Goal: Find specific page/section

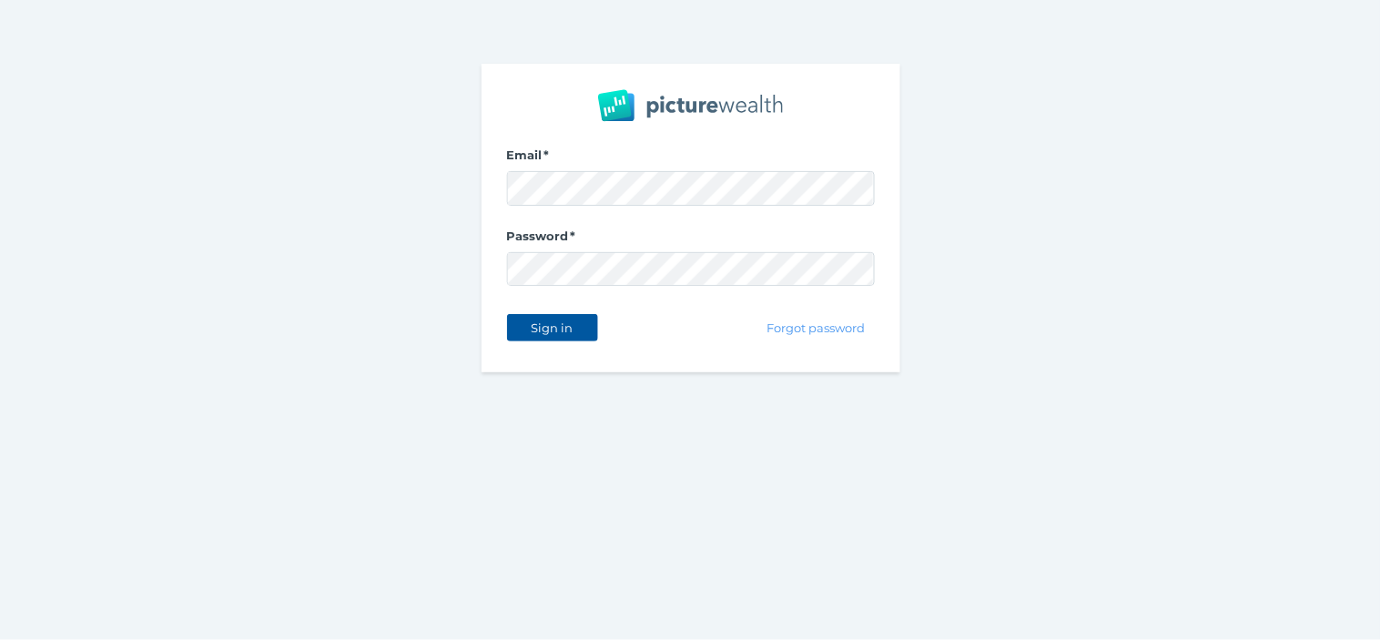
click at [553, 337] on button "Sign in" at bounding box center [552, 327] width 91 height 27
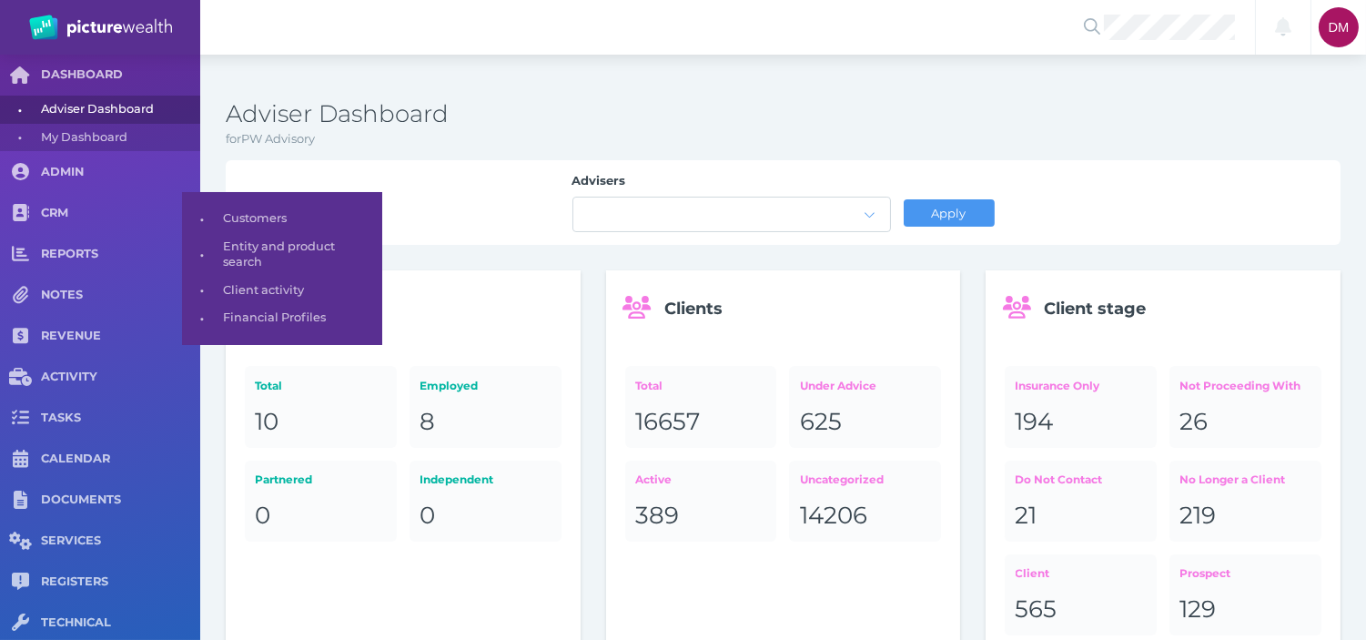
drag, startPoint x: 68, startPoint y: 210, endPoint x: 191, endPoint y: 201, distance: 123.2
click at [70, 209] on span "CRM" at bounding box center [120, 213] width 159 height 15
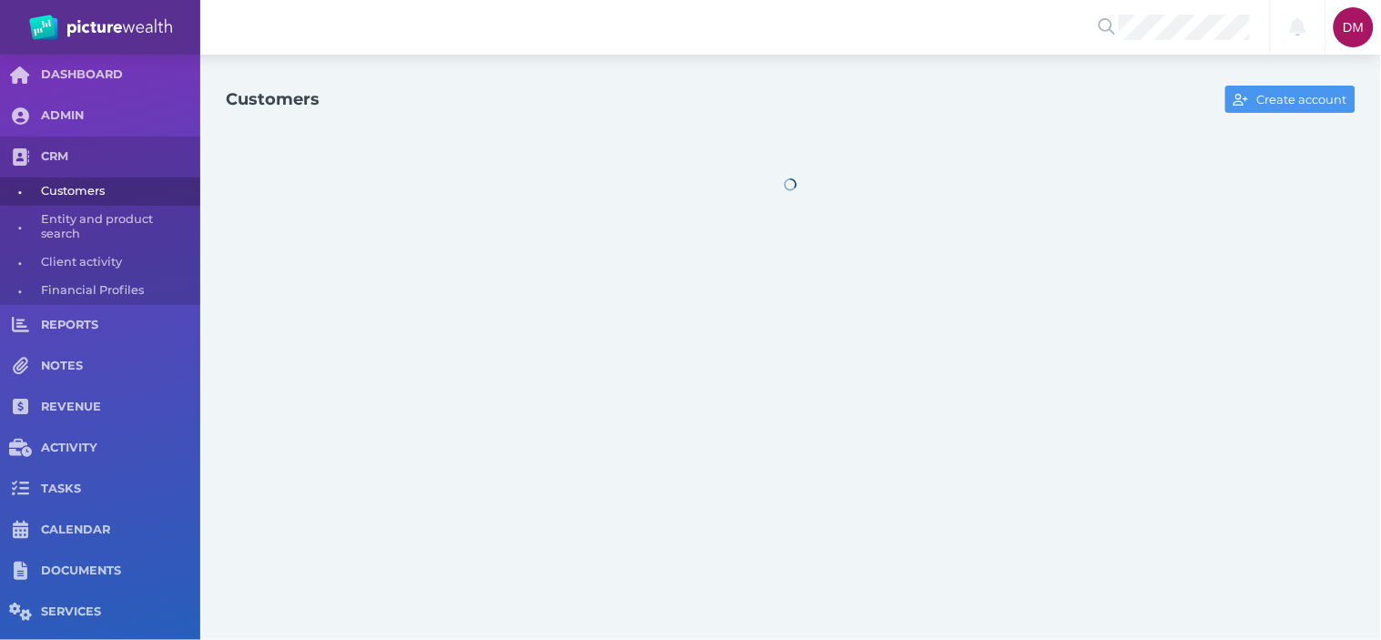
select select "25"
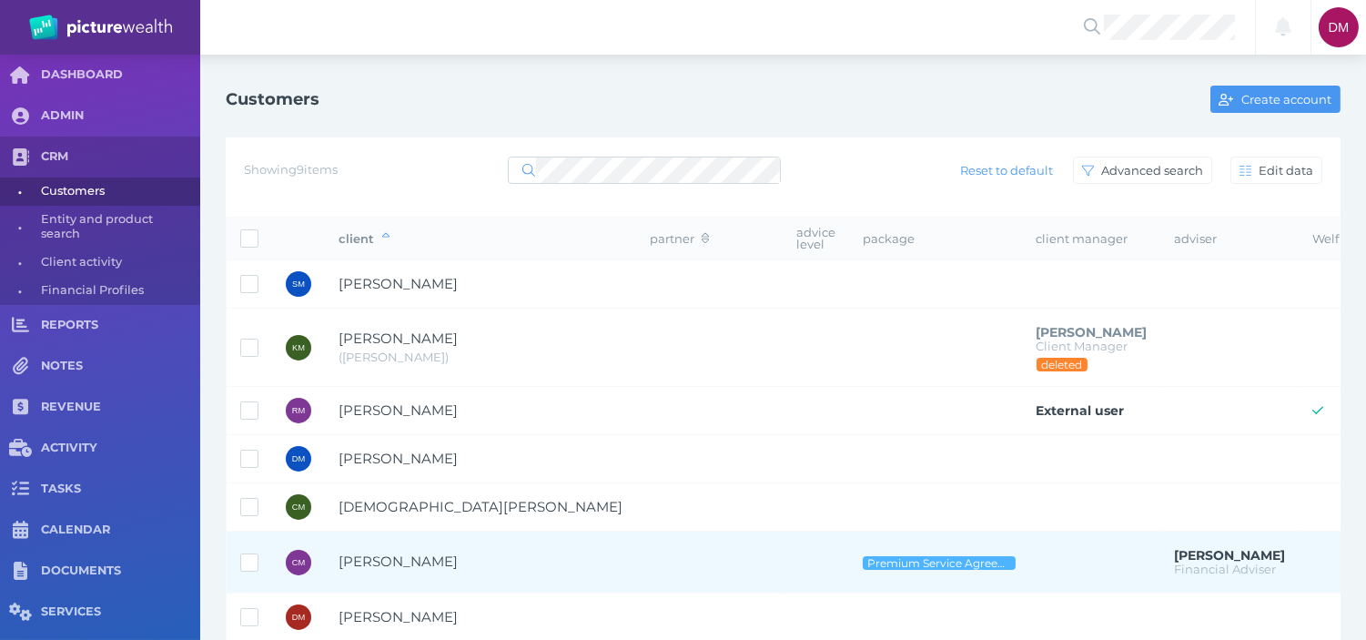
click at [425, 555] on span "[PERSON_NAME]" at bounding box center [398, 561] width 119 height 17
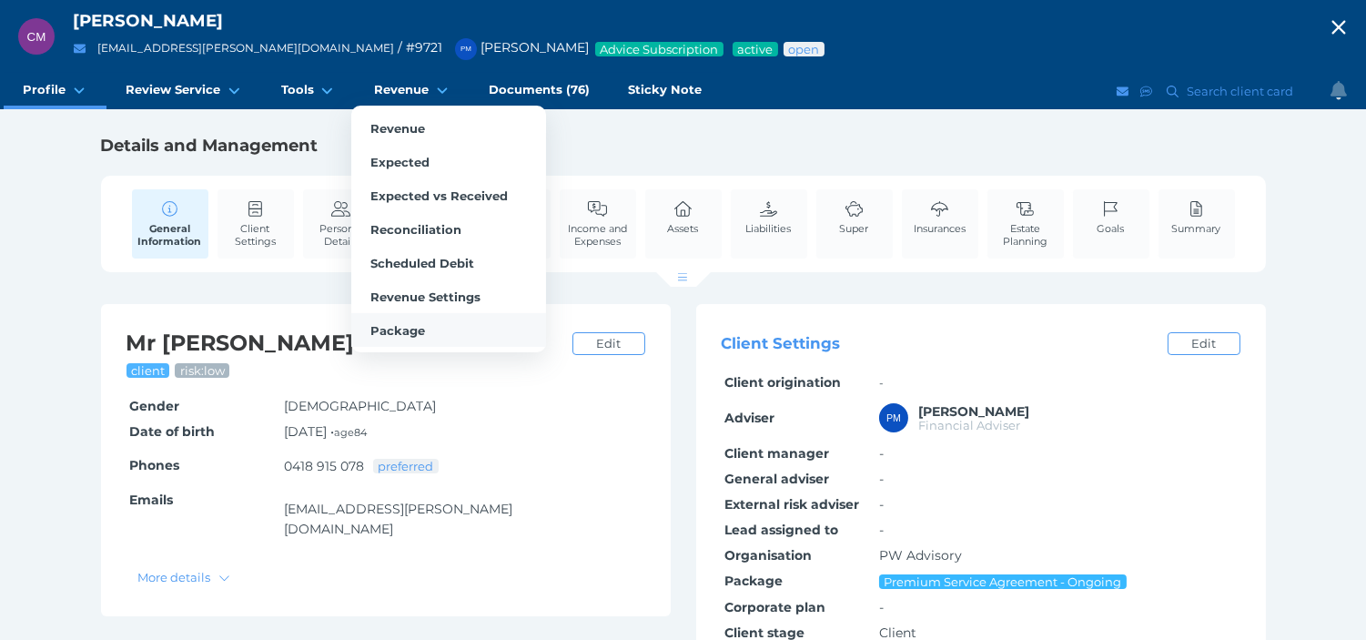
click at [412, 334] on link "Package" at bounding box center [448, 330] width 195 height 34
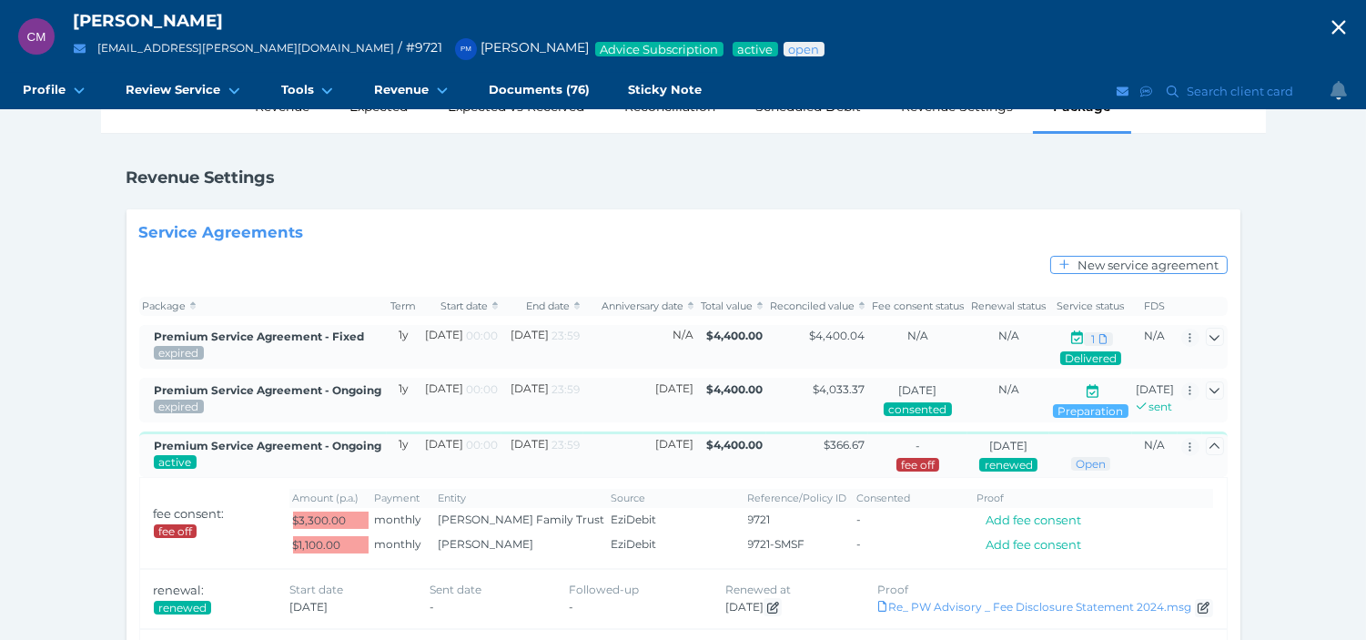
scroll to position [101, 0]
